Goal: Transaction & Acquisition: Download file/media

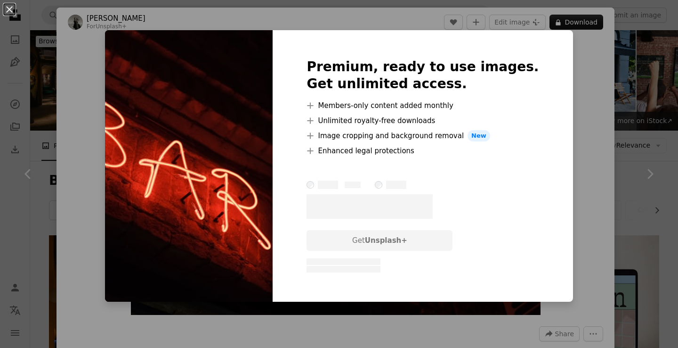
scroll to position [371, 0]
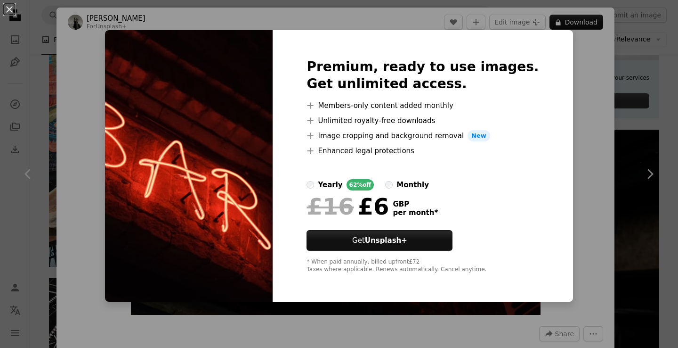
click at [569, 187] on div "An X shape Premium, ready to use images. Get unlimited access. A plus sign Memb…" at bounding box center [339, 174] width 678 height 348
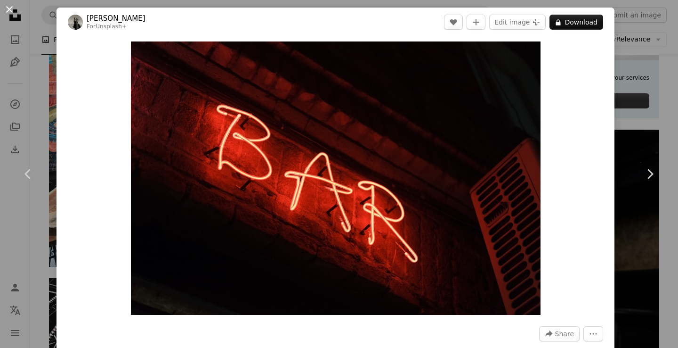
click at [14, 10] on button "An X shape" at bounding box center [9, 9] width 11 height 11
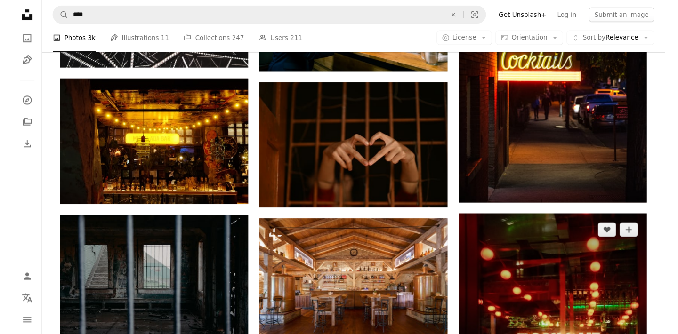
scroll to position [749, 0]
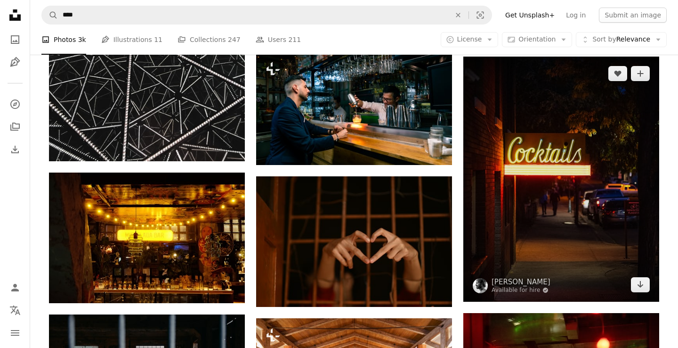
click at [556, 154] on img at bounding box center [561, 179] width 196 height 245
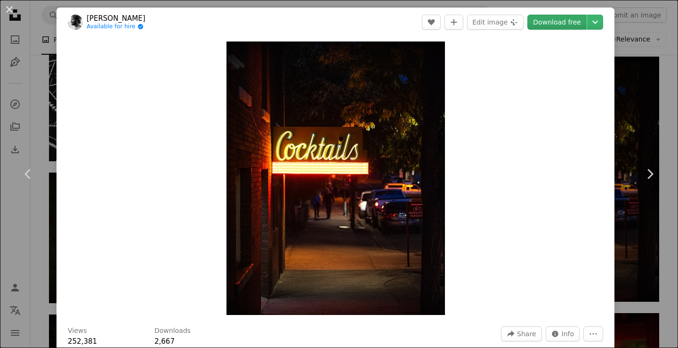
click at [564, 27] on link "Download free" at bounding box center [556, 22] width 59 height 15
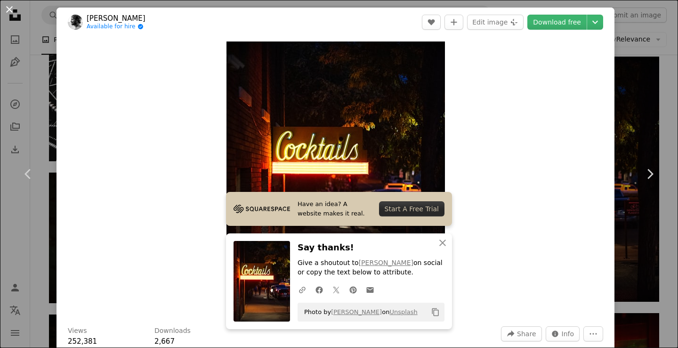
click at [10, 6] on button "An X shape" at bounding box center [9, 9] width 11 height 11
